Goal: Information Seeking & Learning: Compare options

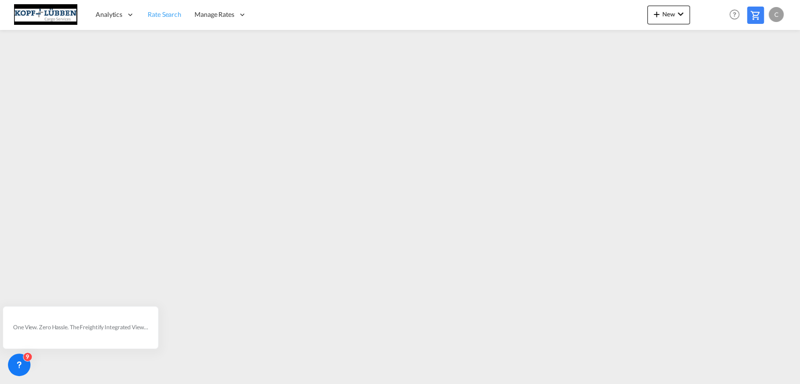
click at [160, 13] on span "Rate Search" at bounding box center [165, 14] width 34 height 8
